Goal: Transaction & Acquisition: Purchase product/service

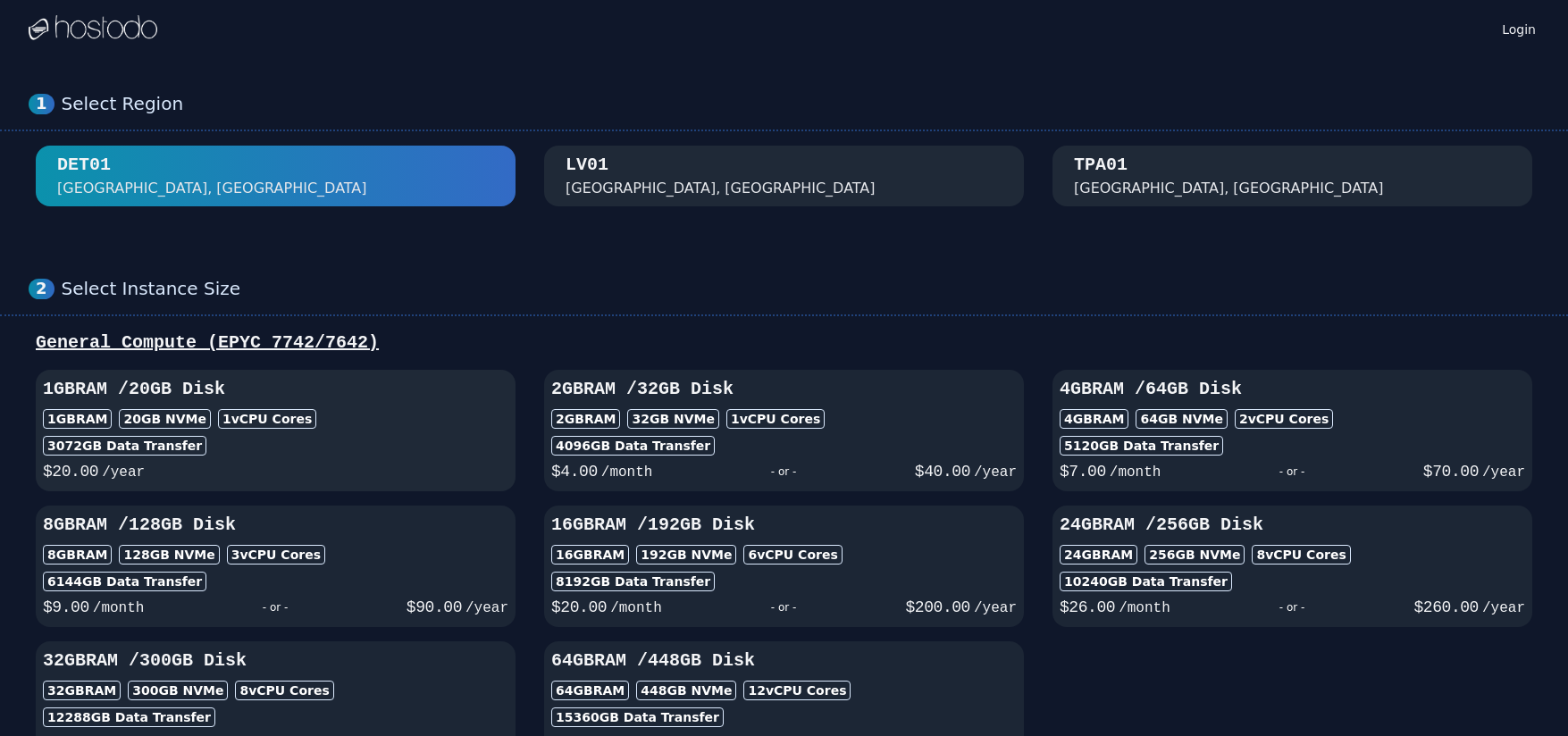
click at [221, 444] on div "3072 GB Data Transfer" at bounding box center [276, 445] width 465 height 19
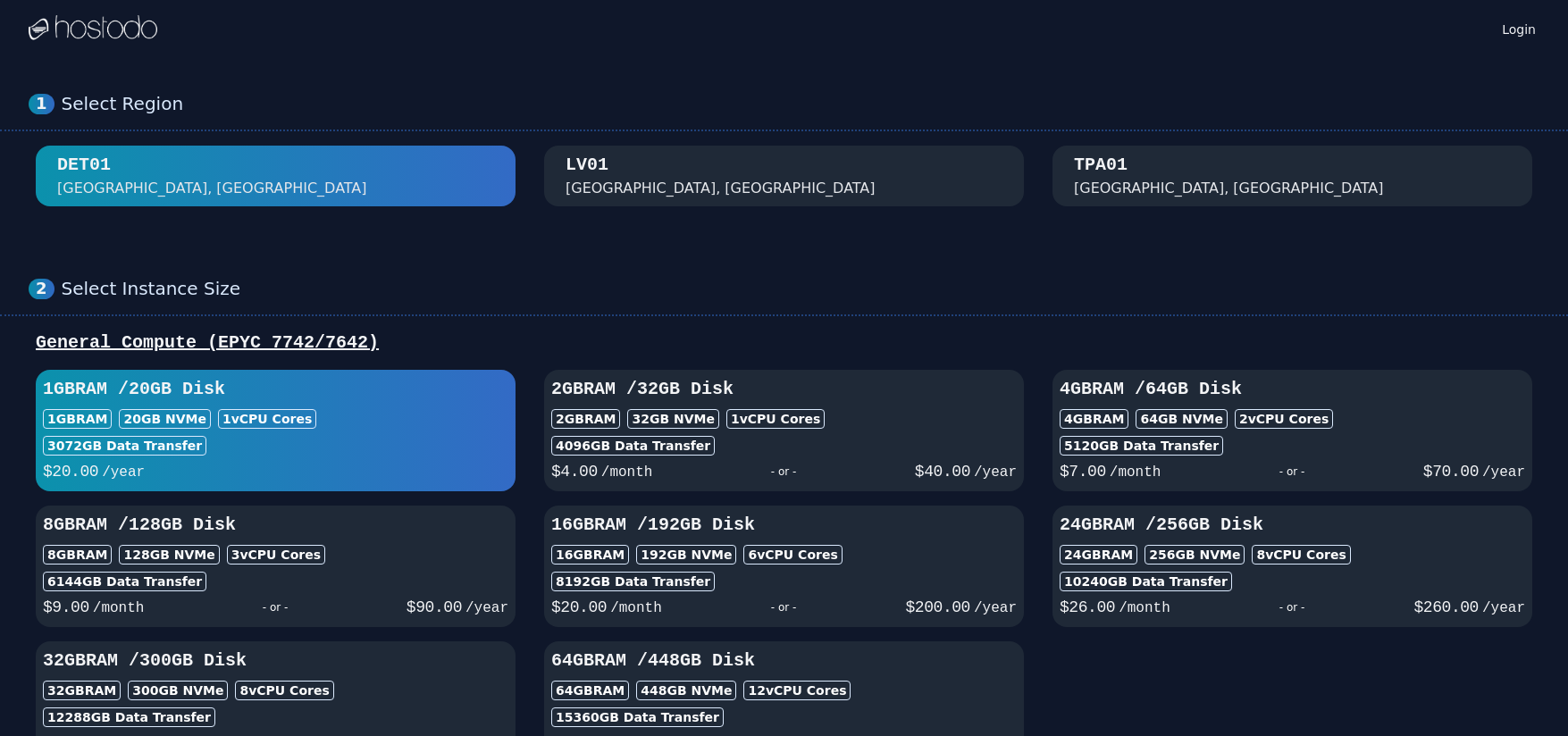
click at [1244, 177] on div "TPA01 [GEOGRAPHIC_DATA], [GEOGRAPHIC_DATA]" at bounding box center [1291, 176] width 437 height 46
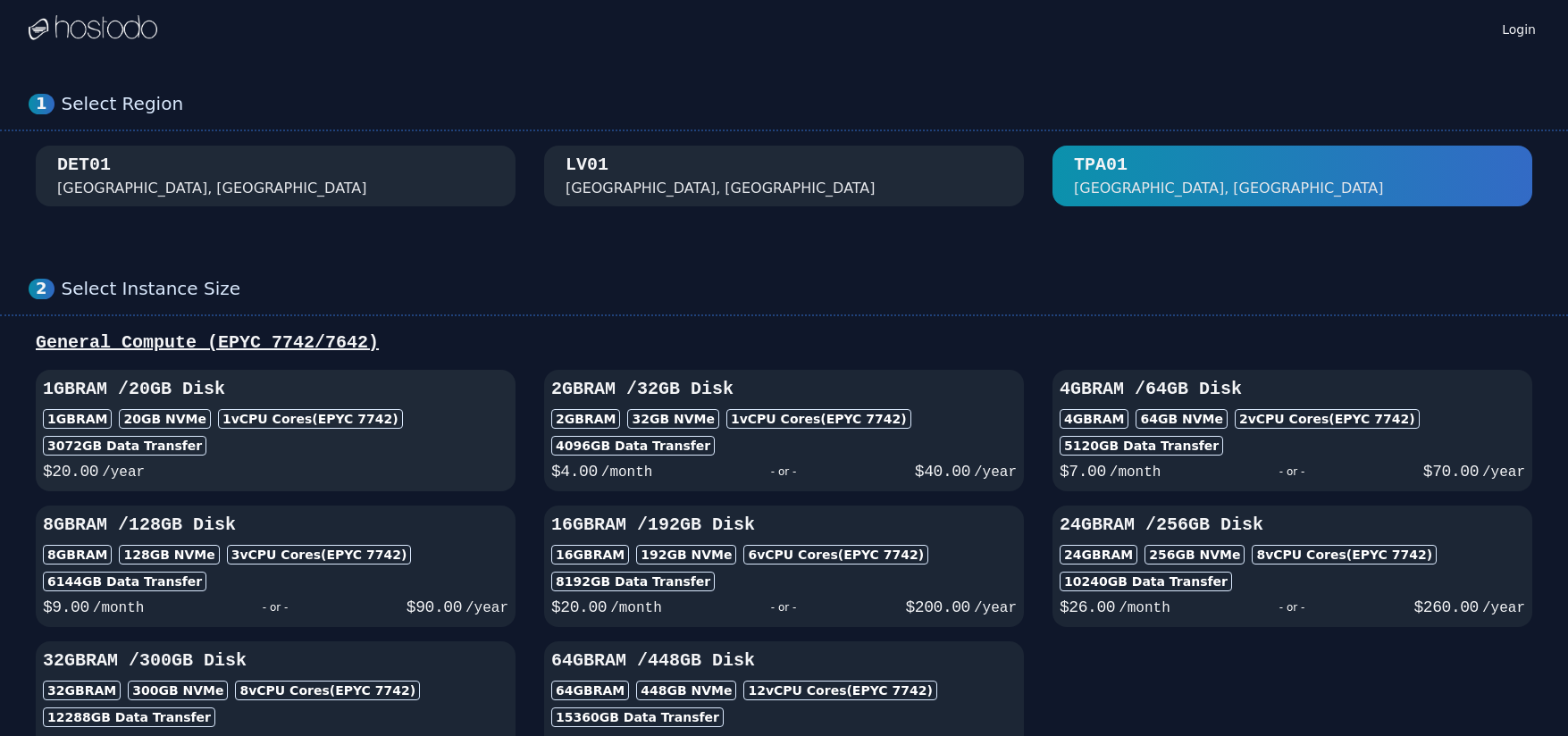
click at [276, 466] on div "$ 20.00 /year" at bounding box center [276, 470] width 465 height 29
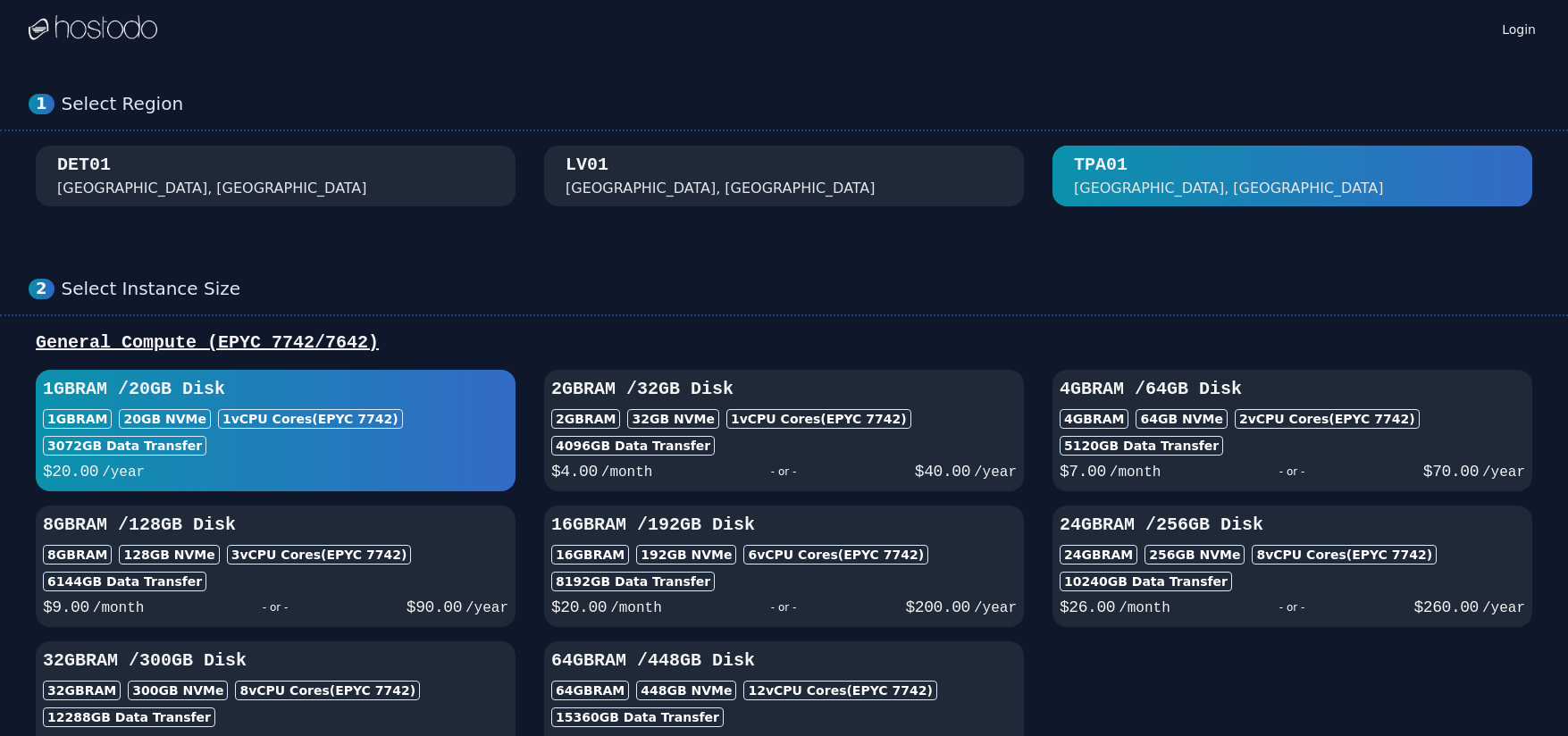
click at [750, 166] on div "[GEOGRAPHIC_DATA], [GEOGRAPHIC_DATA]" at bounding box center [784, 176] width 437 height 46
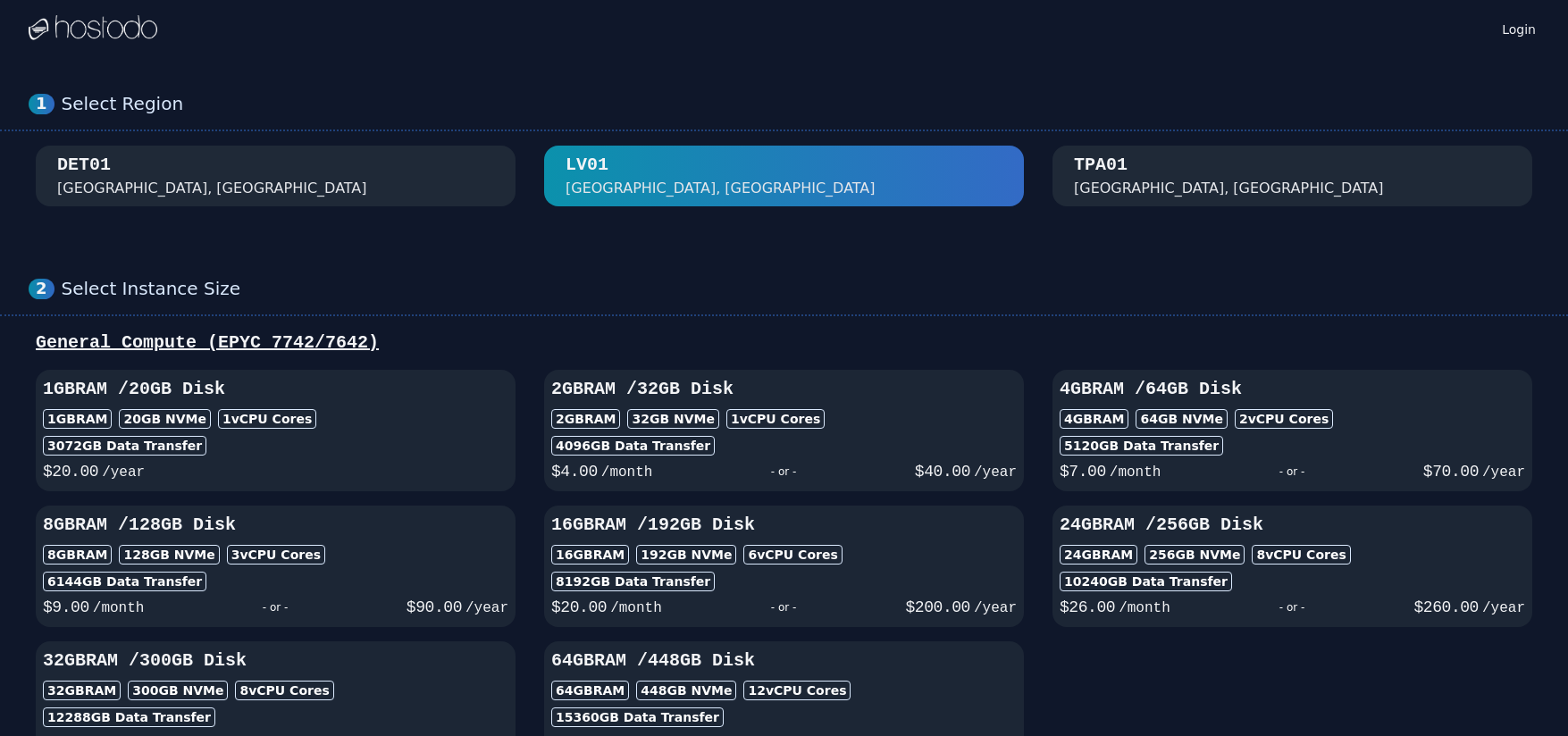
click at [399, 166] on div "DET01 [GEOGRAPHIC_DATA], [GEOGRAPHIC_DATA]" at bounding box center [275, 176] width 437 height 46
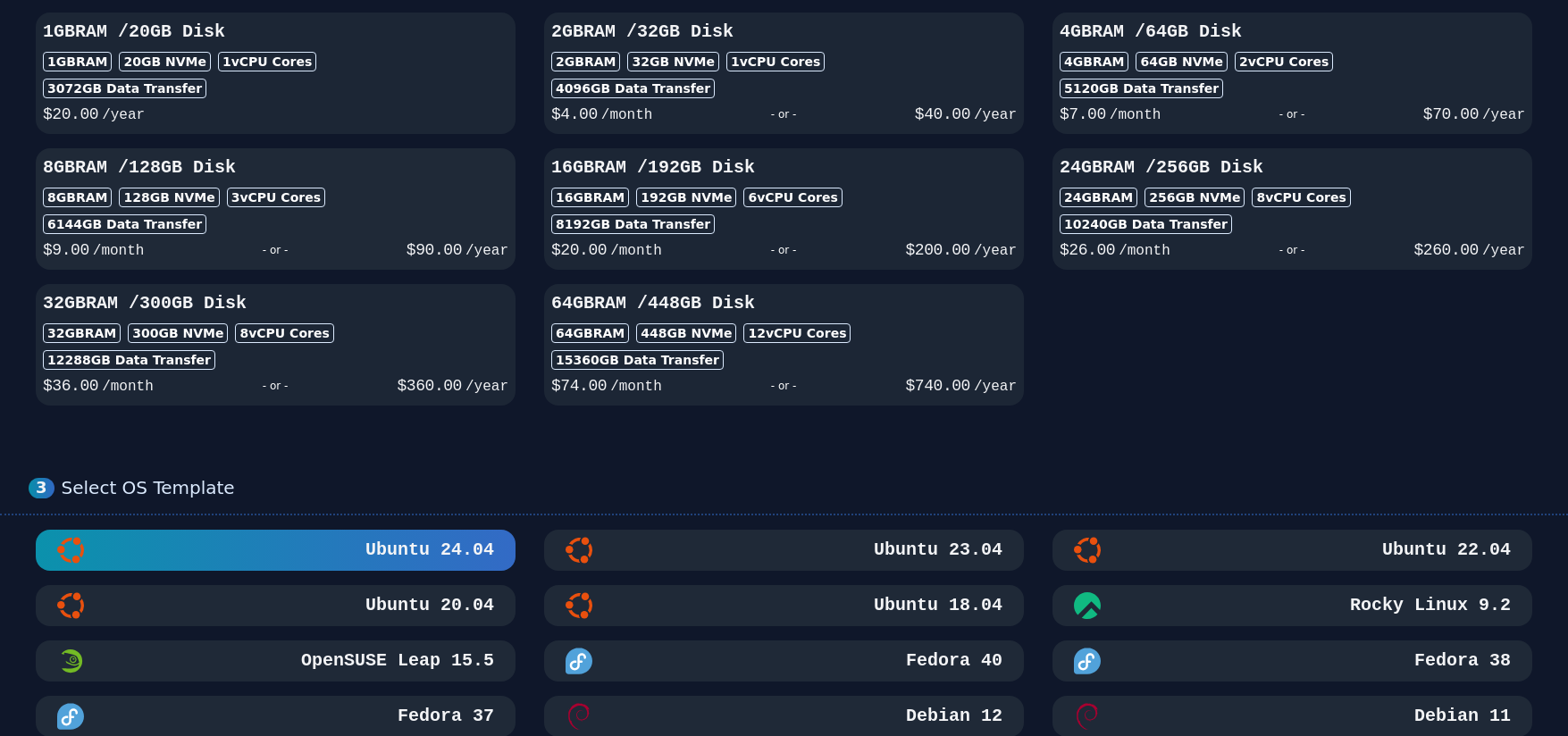
scroll to position [178, 0]
